Goal: Check status: Check status

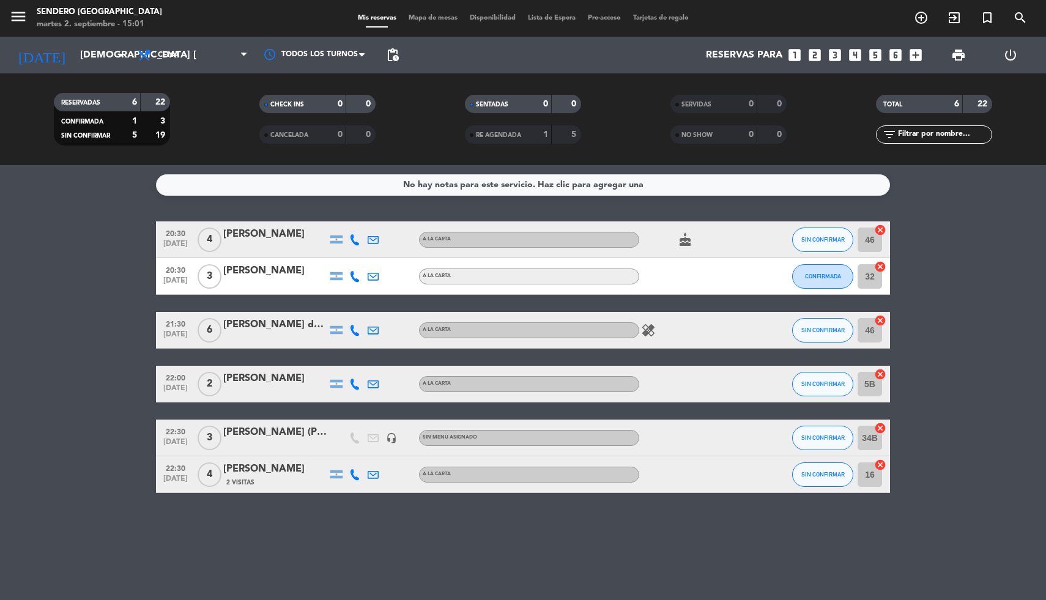
scroll to position [30, 0]
click at [118, 49] on icon "arrow_drop_down" at bounding box center [121, 55] width 15 height 15
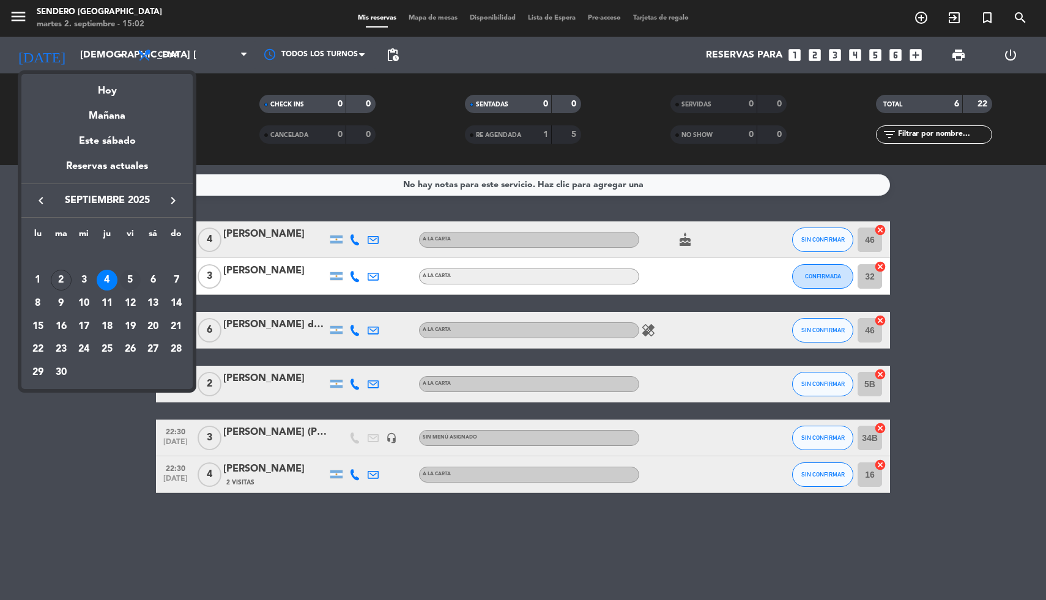
click at [125, 281] on div "5" at bounding box center [130, 280] width 21 height 21
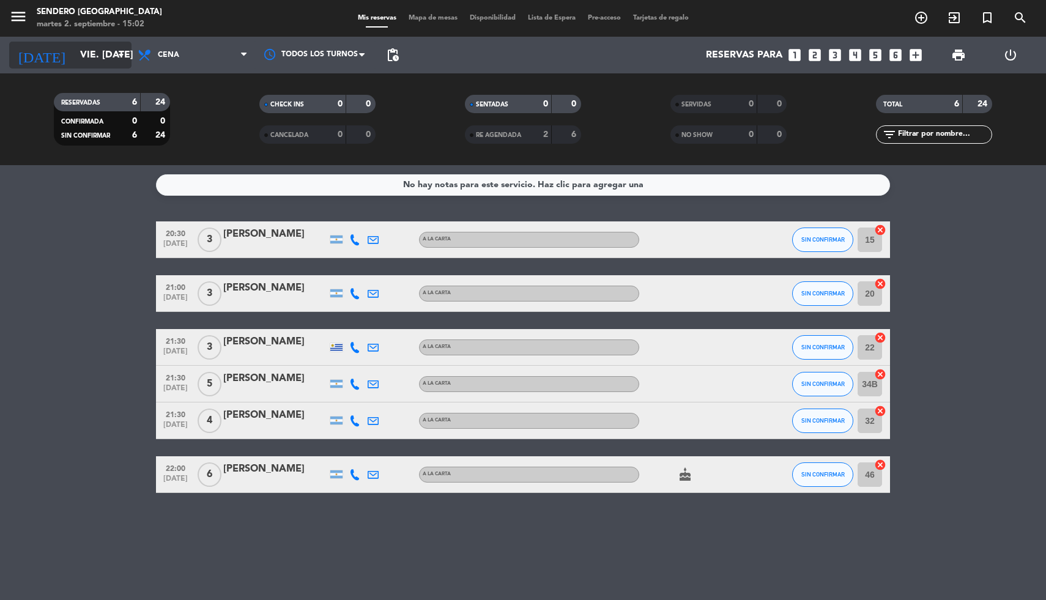
click at [117, 44] on input "vie. [DATE]" at bounding box center [138, 55] width 129 height 24
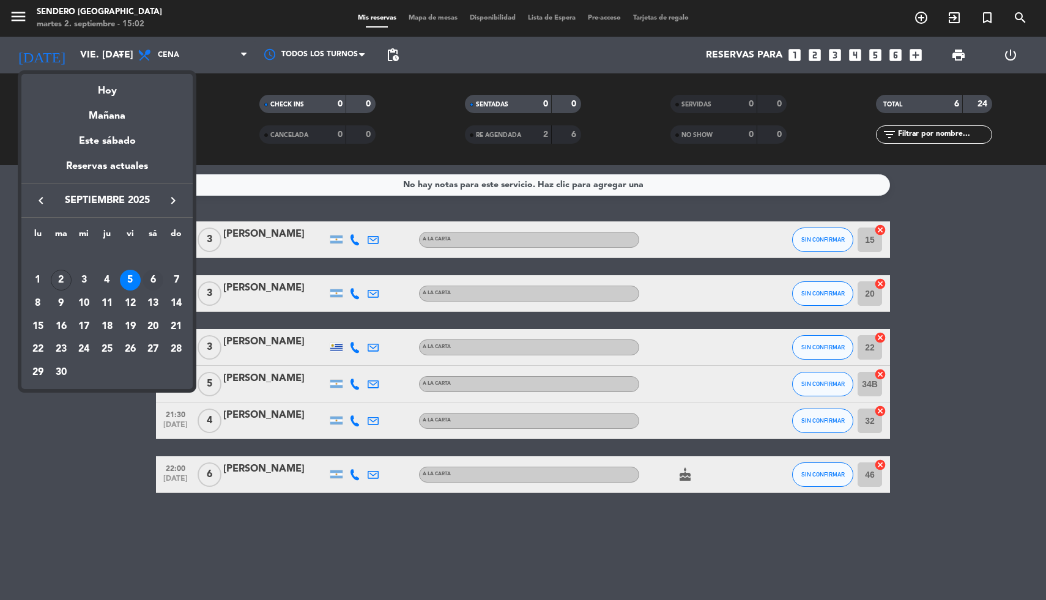
click at [158, 278] on div "6" at bounding box center [153, 280] width 21 height 21
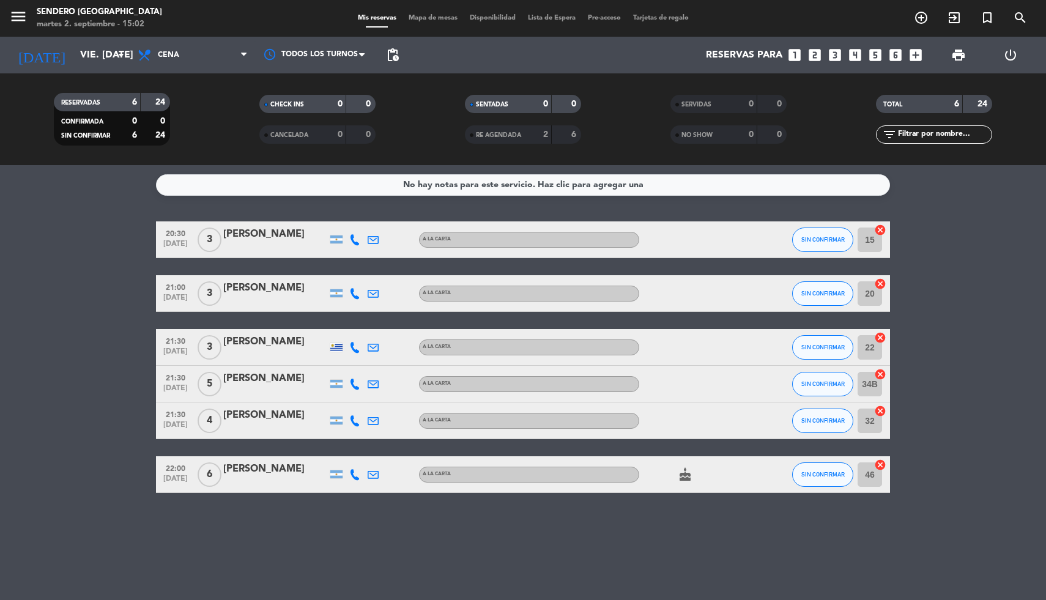
type input "sáb. [DATE]"
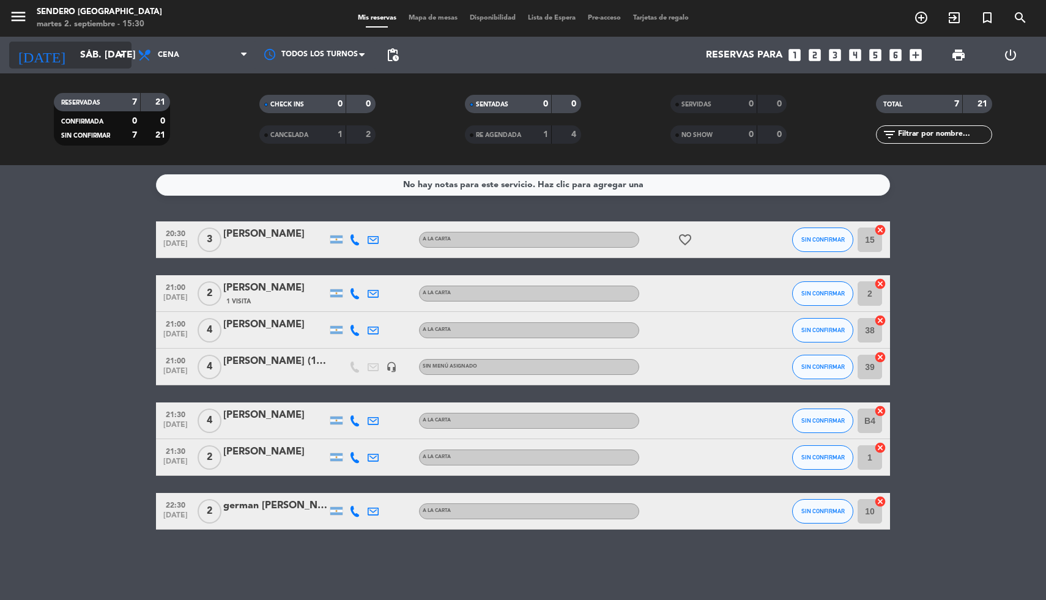
click at [104, 56] on input "sáb. [DATE]" at bounding box center [138, 55] width 129 height 24
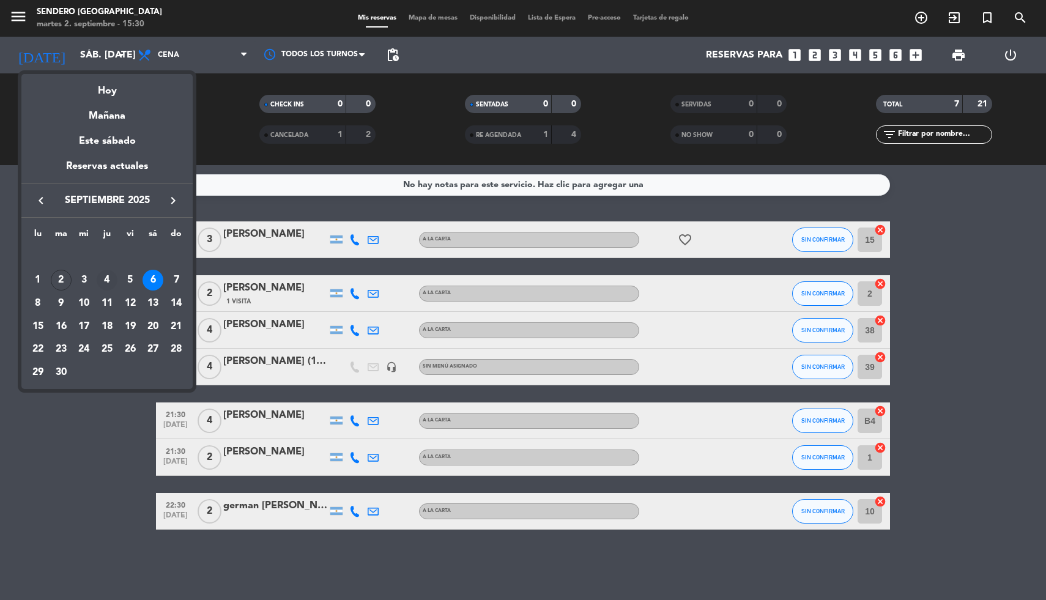
click at [105, 278] on div "4" at bounding box center [107, 280] width 21 height 21
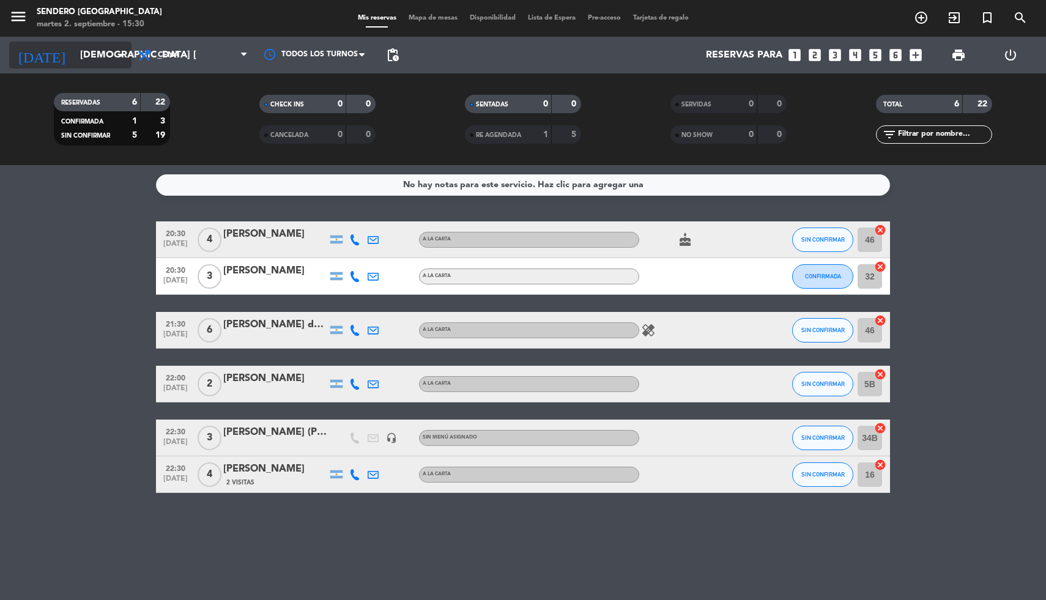
click at [116, 65] on input "[DEMOGRAPHIC_DATA] [DATE]" at bounding box center [138, 55] width 129 height 24
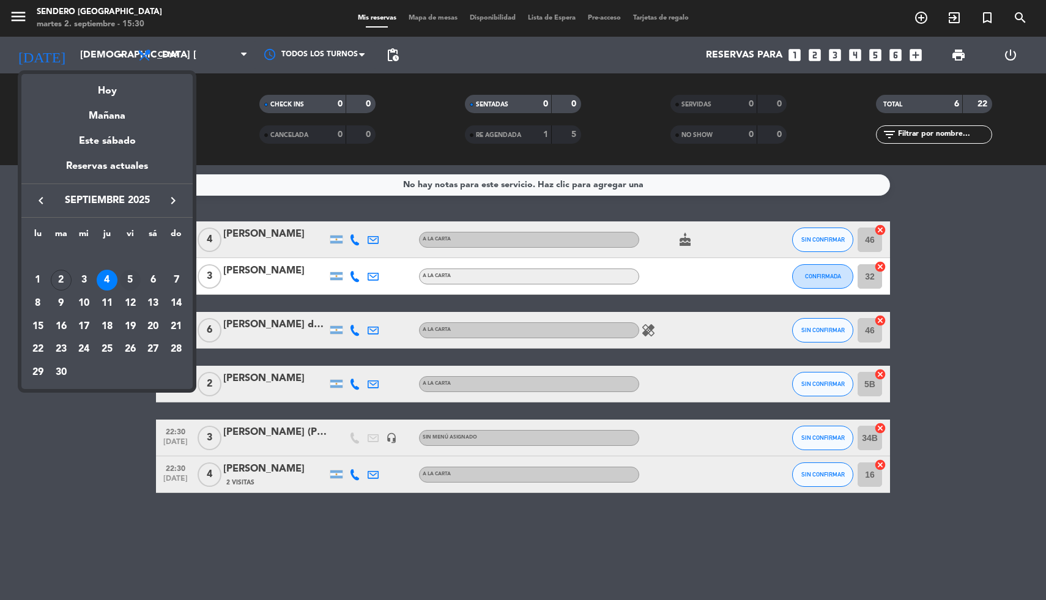
click at [130, 277] on div "5" at bounding box center [130, 280] width 21 height 21
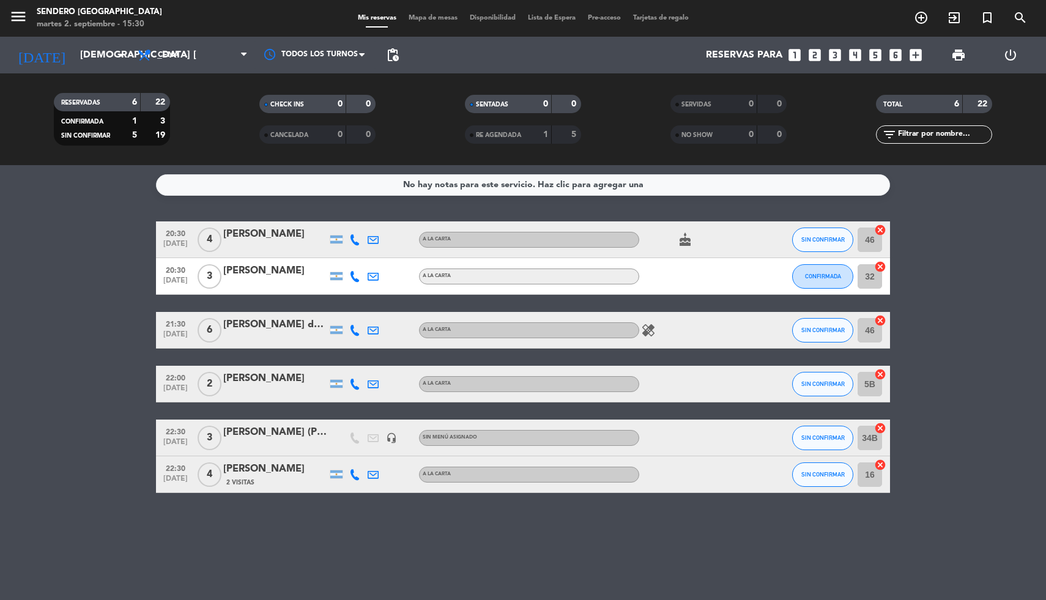
type input "vie. [DATE]"
